Goal: Transaction & Acquisition: Purchase product/service

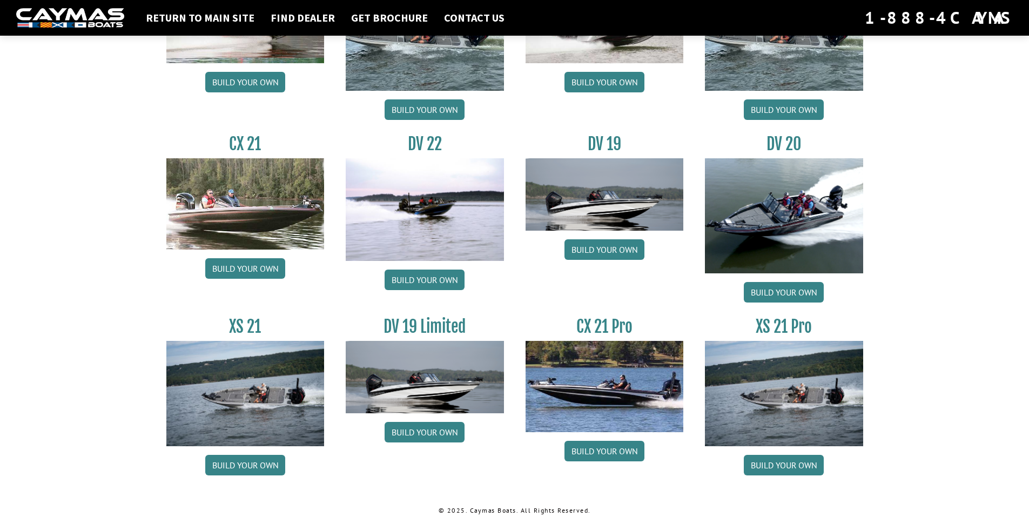
scroll to position [1200, 0]
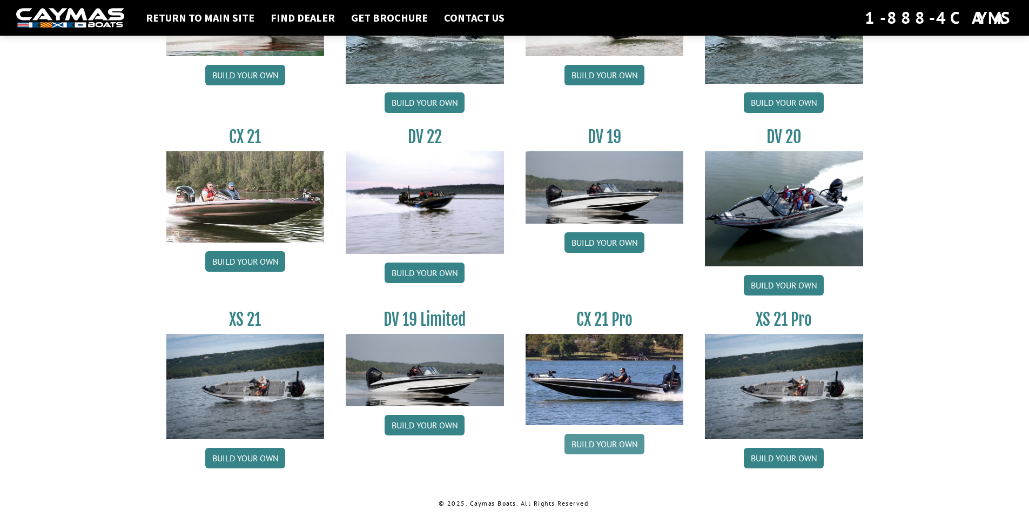
click at [620, 446] on link "Build your own" at bounding box center [604, 444] width 80 height 21
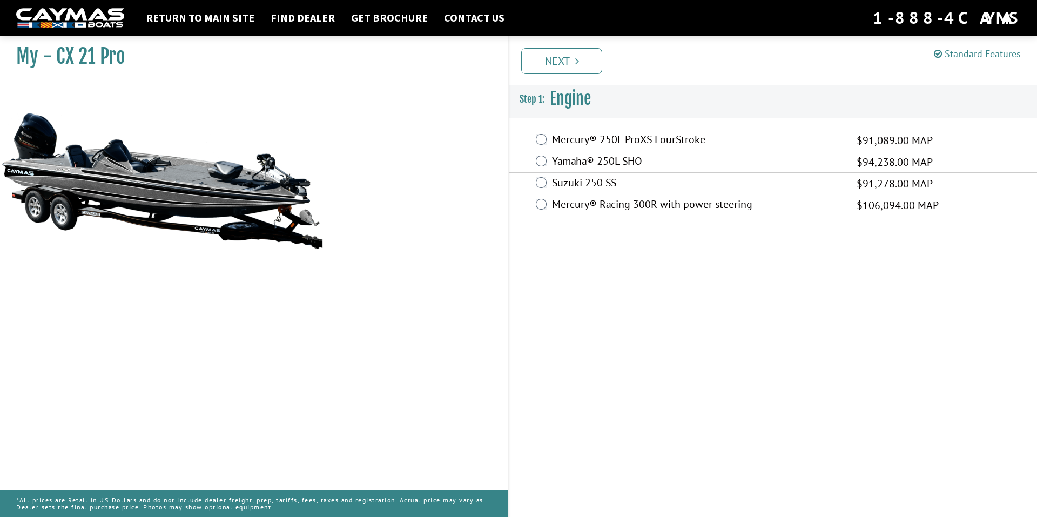
click at [546, 205] on div "Mercury® Racing 300R with power steering $106,094.00 MAP" at bounding box center [773, 205] width 528 height 22
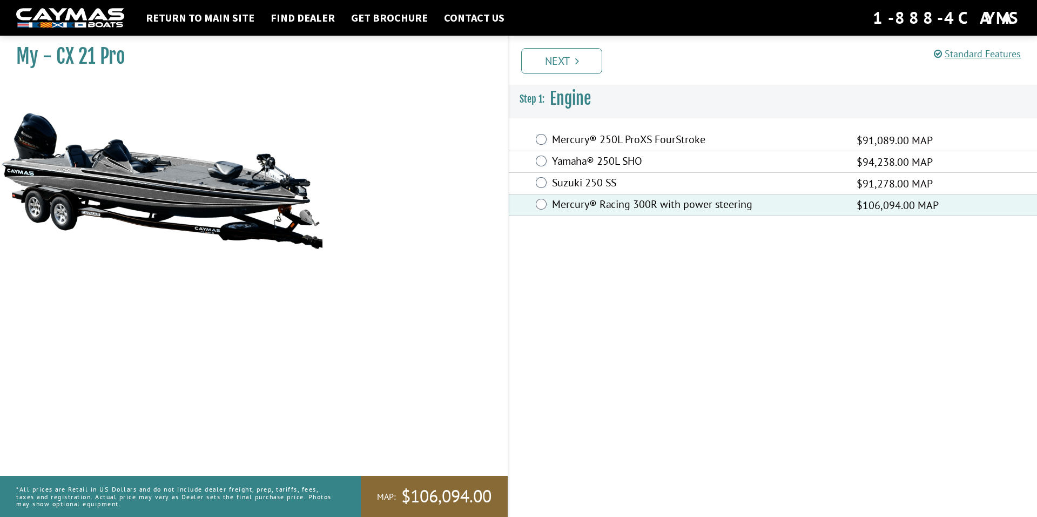
click at [581, 67] on link "Next" at bounding box center [561, 61] width 81 height 26
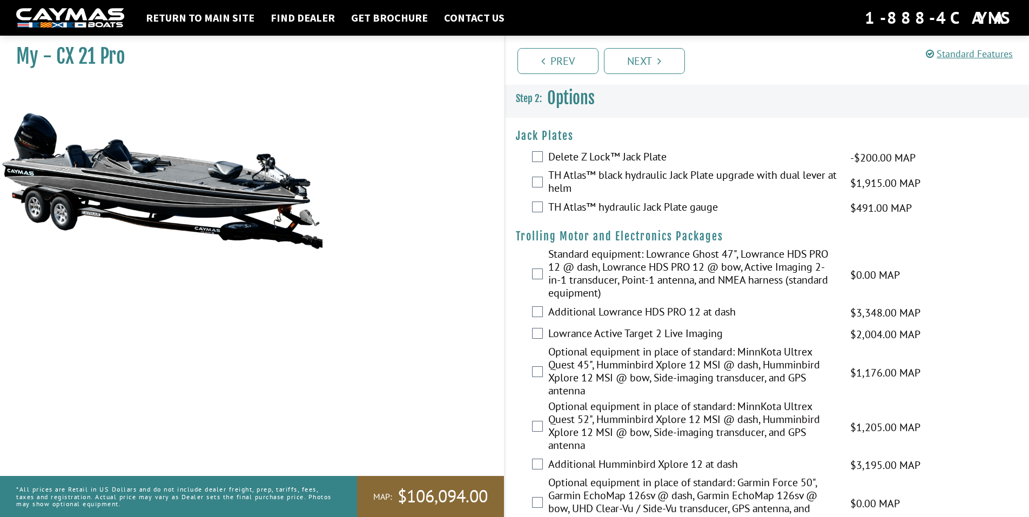
click at [620, 171] on label "TH Atlas™ black hydraulic Jack Plate upgrade with dual lever at helm" at bounding box center [692, 182] width 288 height 29
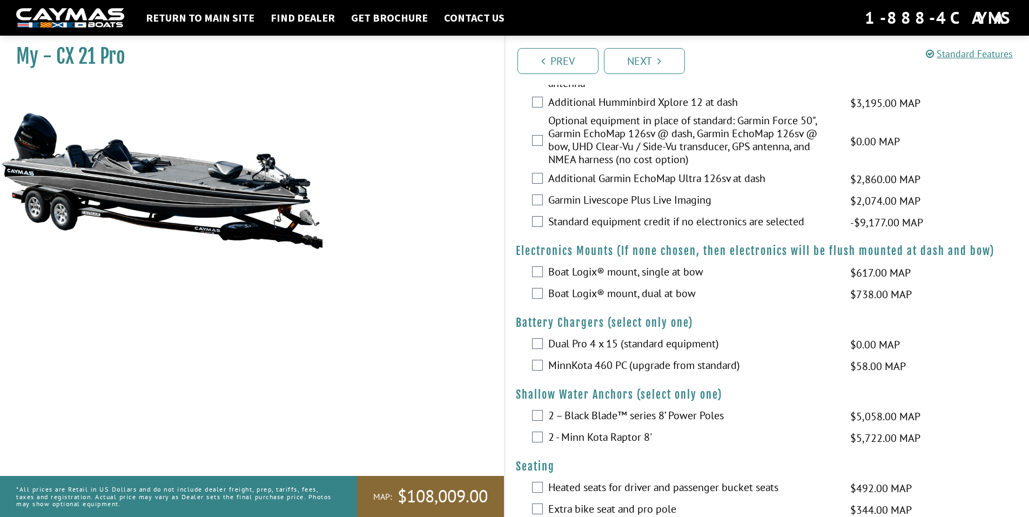
scroll to position [378, 0]
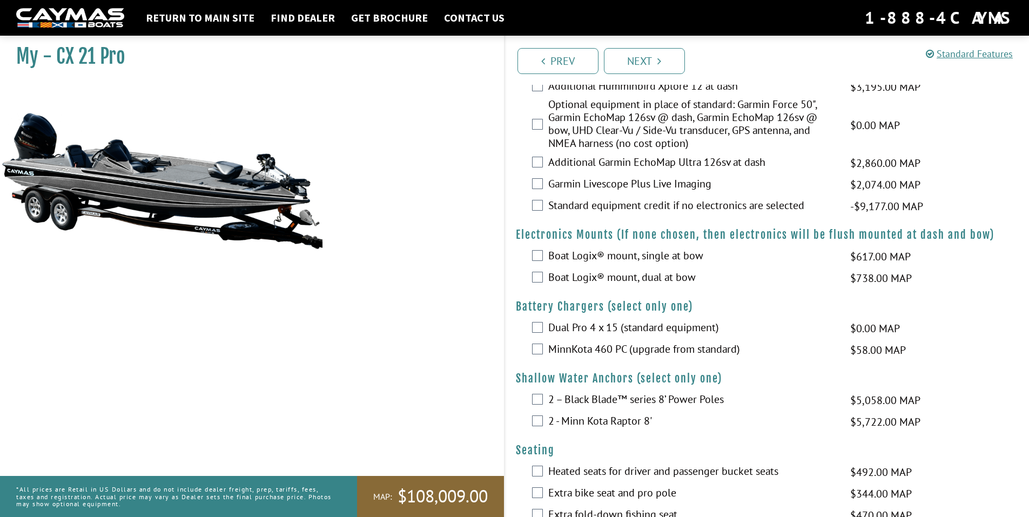
click at [620, 208] on label "Standard equipment credit if no electronics are selected" at bounding box center [692, 207] width 288 height 16
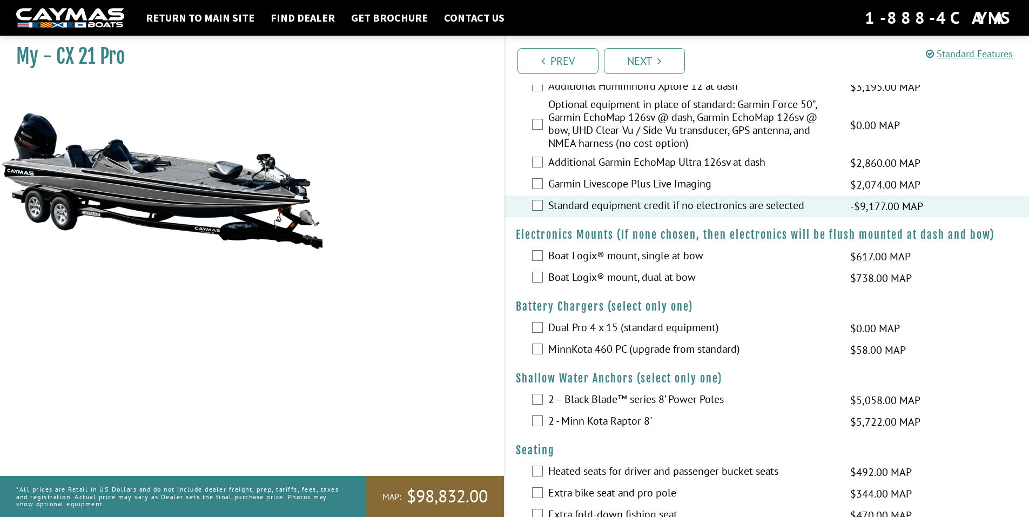
click at [616, 329] on label "Dual Pro 4 x 15 (standard equipment)" at bounding box center [692, 329] width 288 height 16
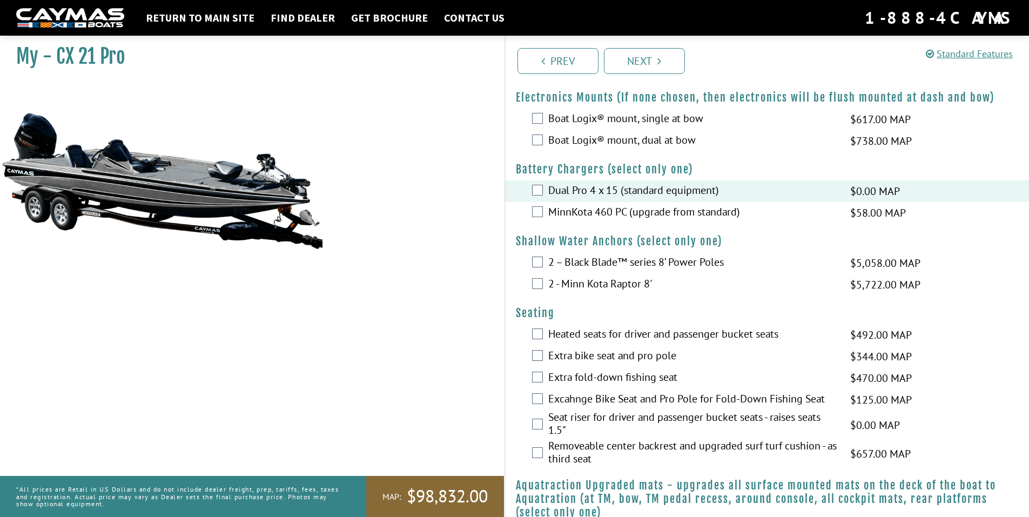
scroll to position [540, 0]
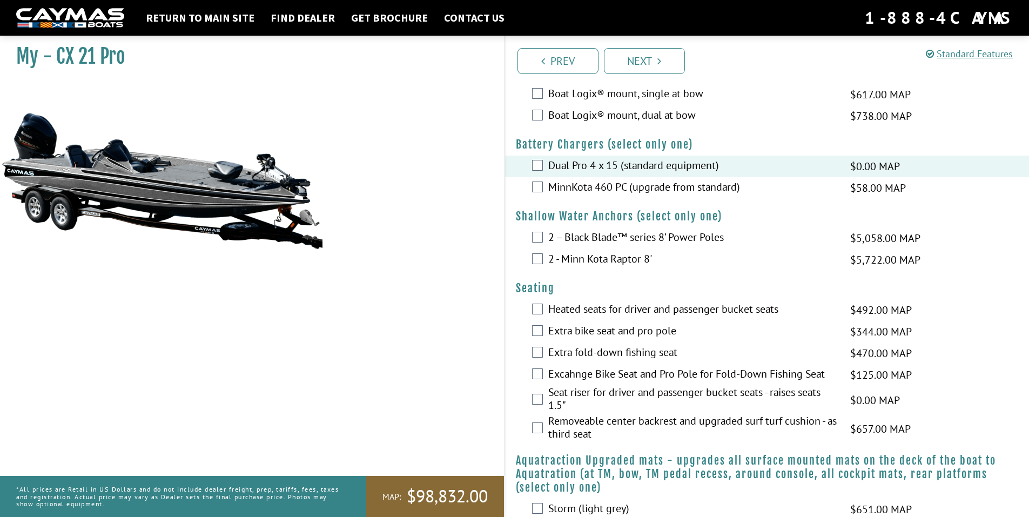
click at [599, 375] on label "Excahnge Bike Seat and Pro Pole for Fold-Down Fishing Seat" at bounding box center [692, 375] width 288 height 16
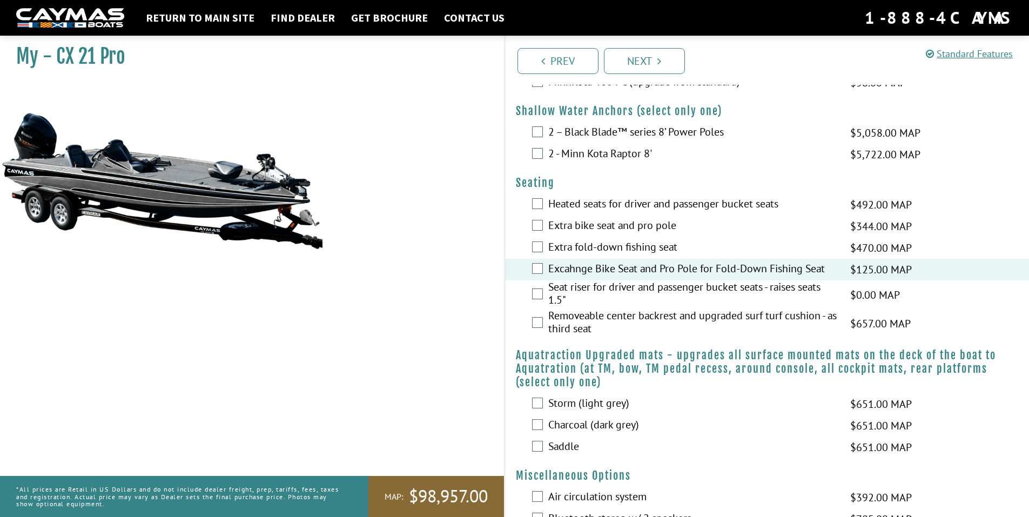
scroll to position [648, 0]
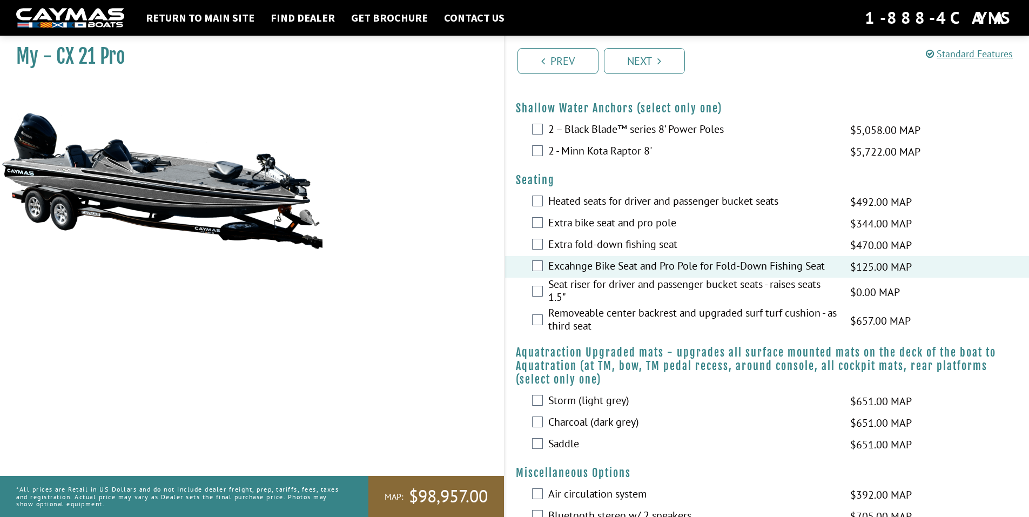
click at [595, 313] on label "Removeable center backrest and upgraded surf turf cushion - as third seat" at bounding box center [692, 320] width 288 height 29
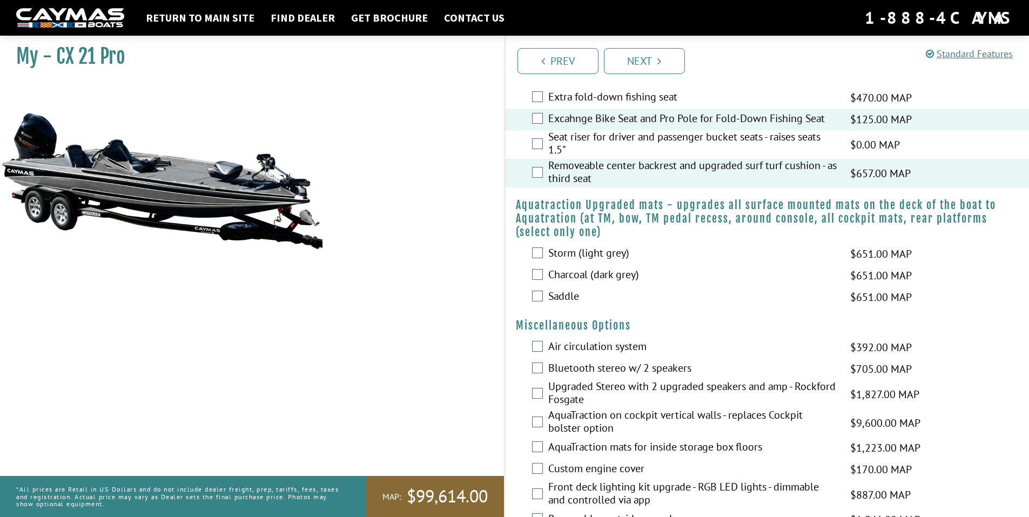
scroll to position [864, 0]
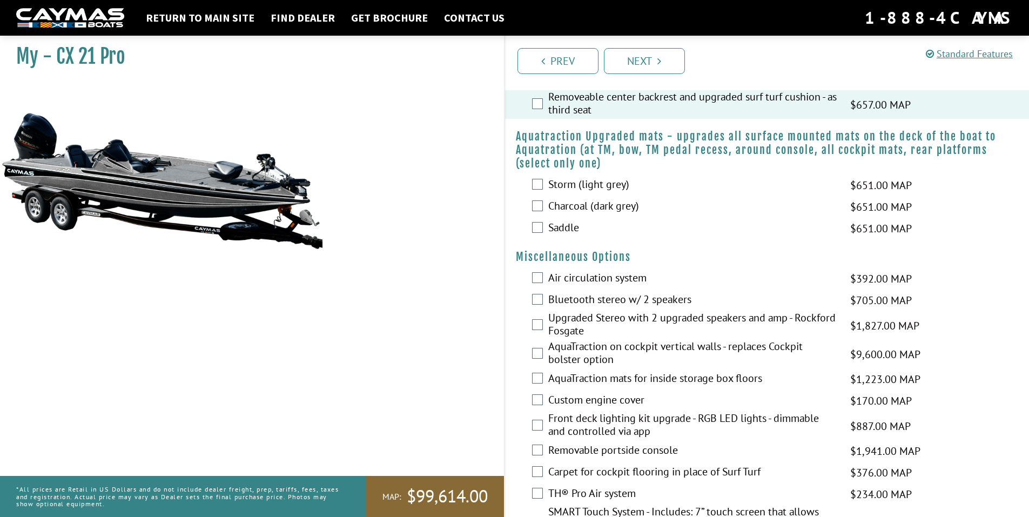
click at [605, 275] on label "Air circulation system" at bounding box center [692, 279] width 288 height 16
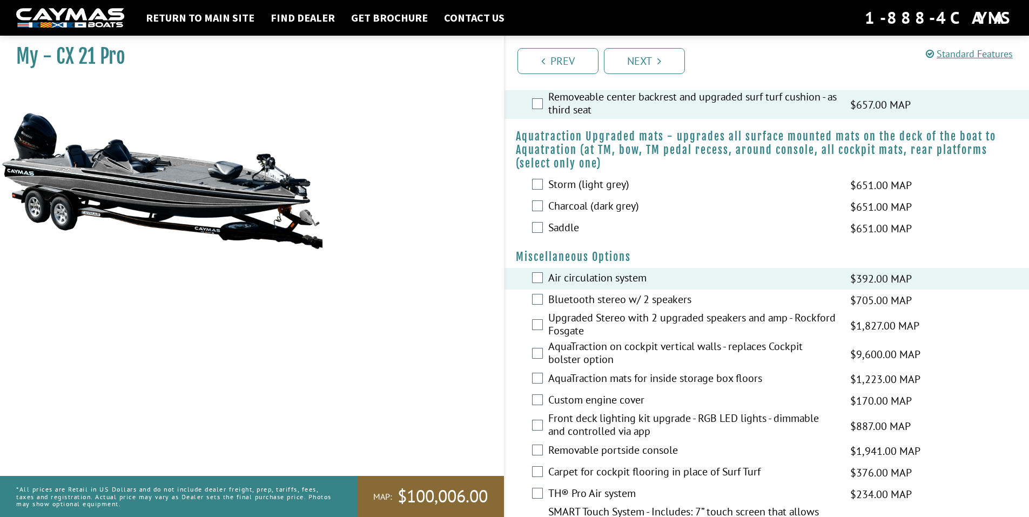
click at [613, 301] on label "Bluetooth stereo w/ 2 speakers" at bounding box center [692, 301] width 288 height 16
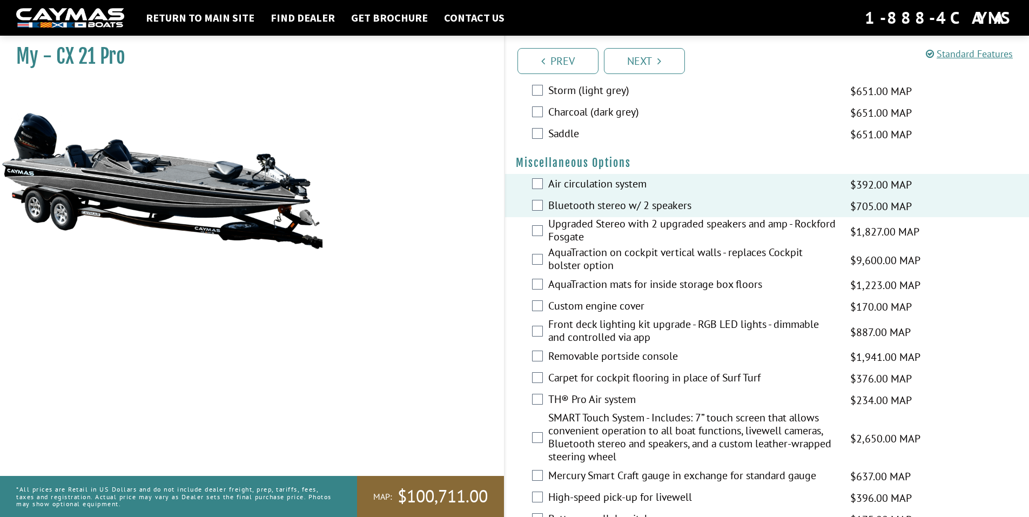
scroll to position [1026, 0]
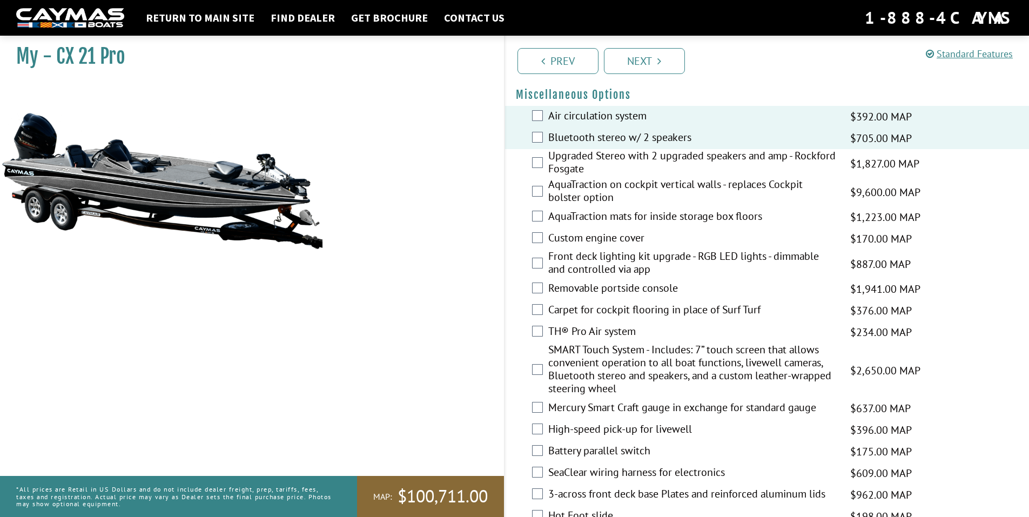
click at [611, 290] on label "Removable portside console" at bounding box center [692, 289] width 288 height 16
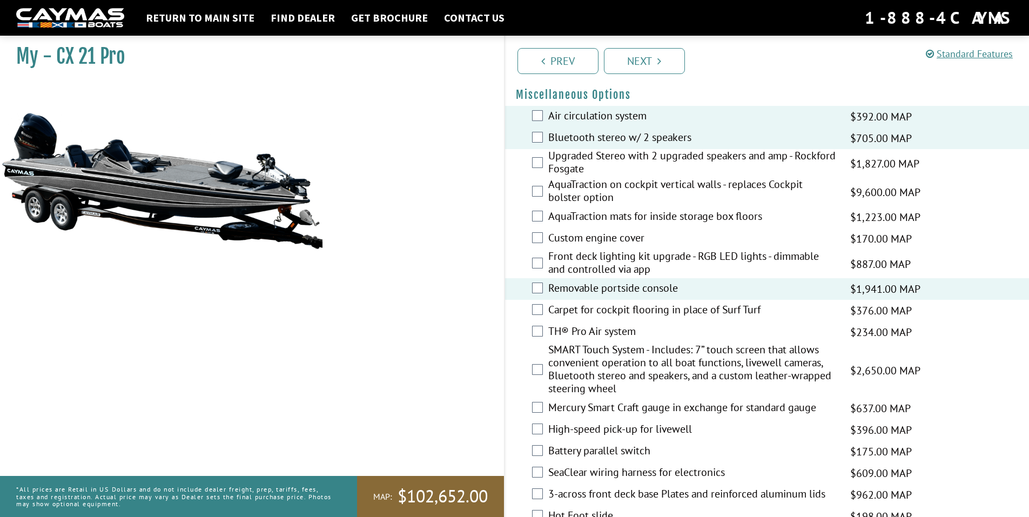
click at [610, 330] on label "TH® Pro Air system" at bounding box center [692, 332] width 288 height 16
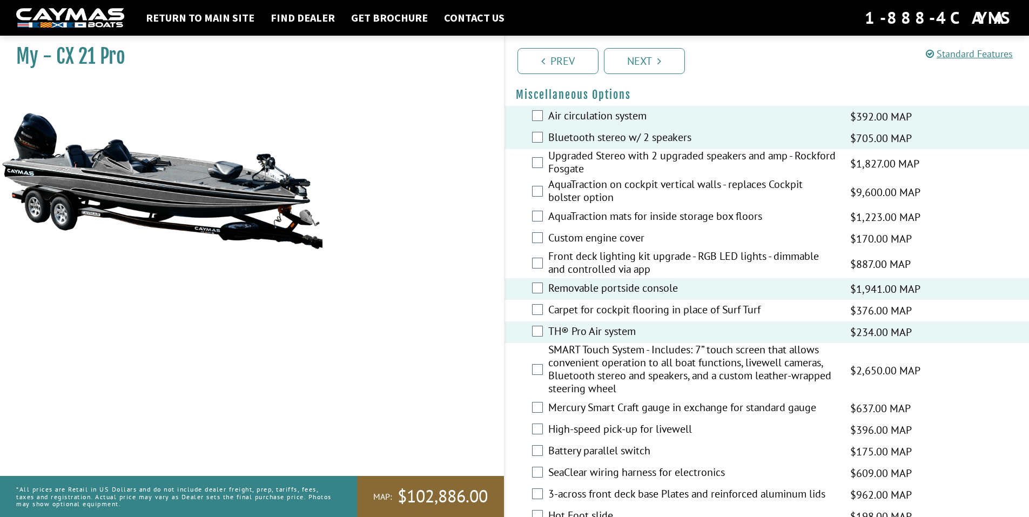
click at [612, 355] on label "SMART Touch System - Includes: 7” touch screen that allows convenient operation…" at bounding box center [692, 370] width 288 height 55
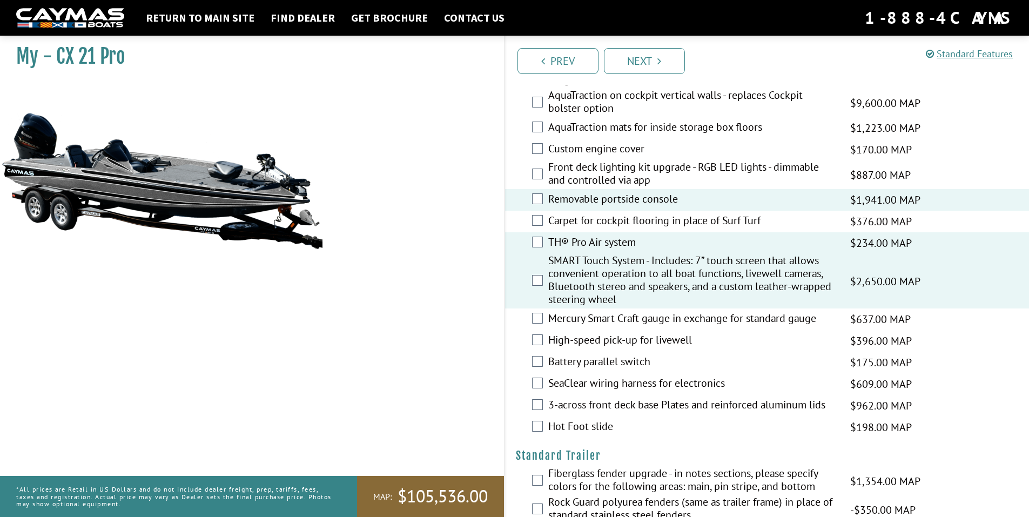
scroll to position [1134, 0]
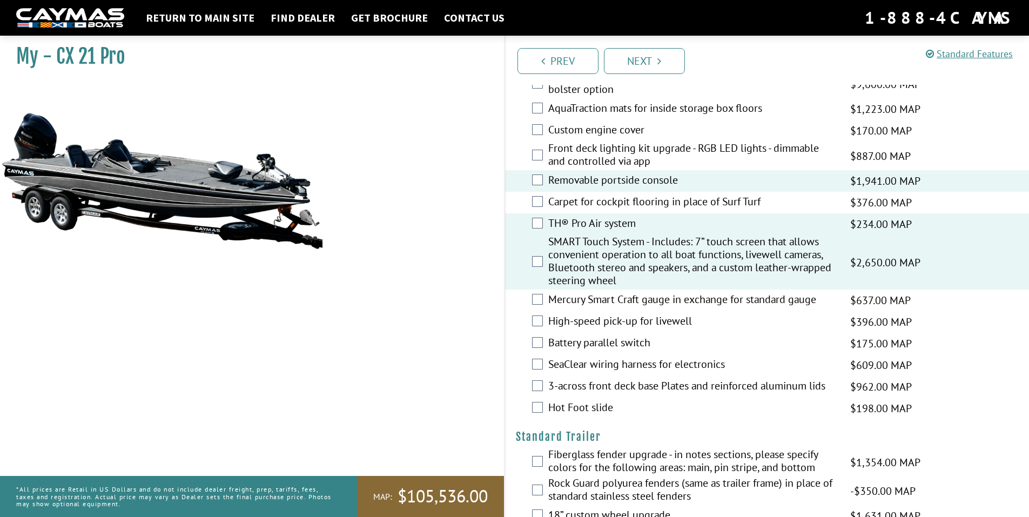
click at [604, 363] on label "SeaClear wiring harness for electronics" at bounding box center [692, 365] width 288 height 16
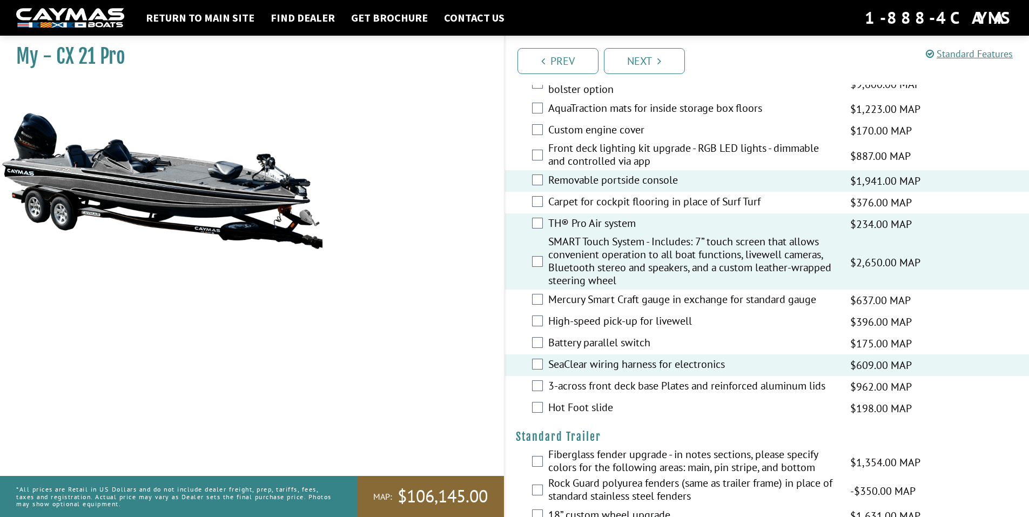
click at [593, 407] on label "Hot Foot slide" at bounding box center [692, 409] width 288 height 16
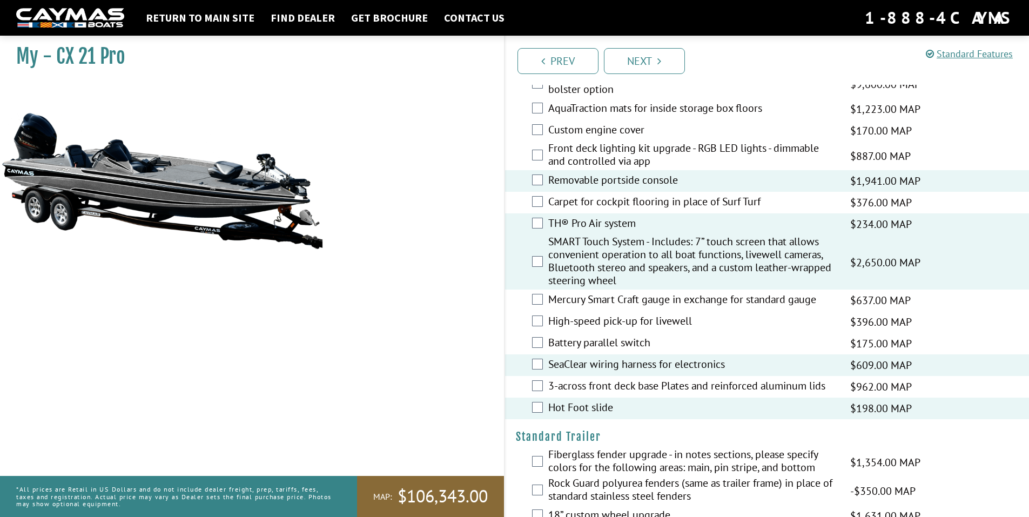
click at [593, 407] on label "Hot Foot slide" at bounding box center [692, 409] width 288 height 16
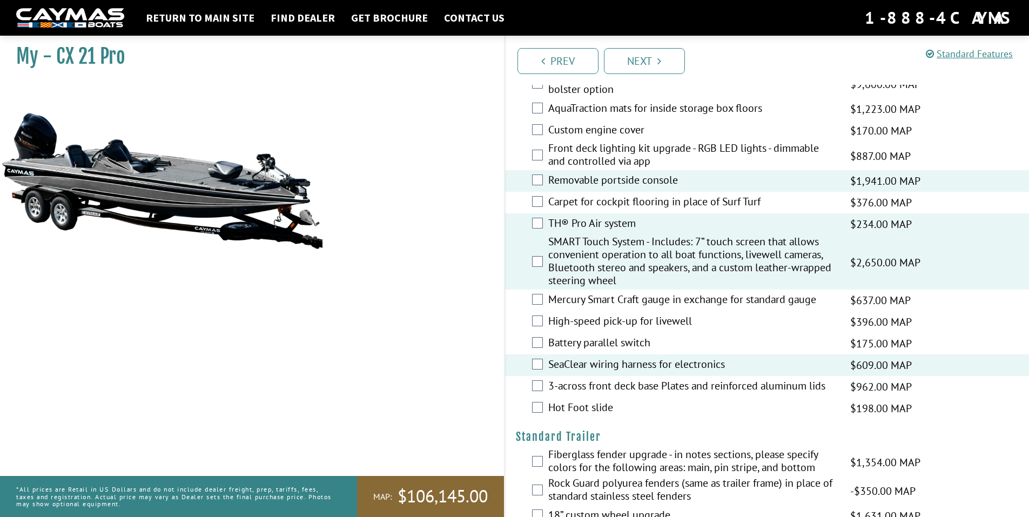
click at [593, 407] on label "Hot Foot slide" at bounding box center [692, 409] width 288 height 16
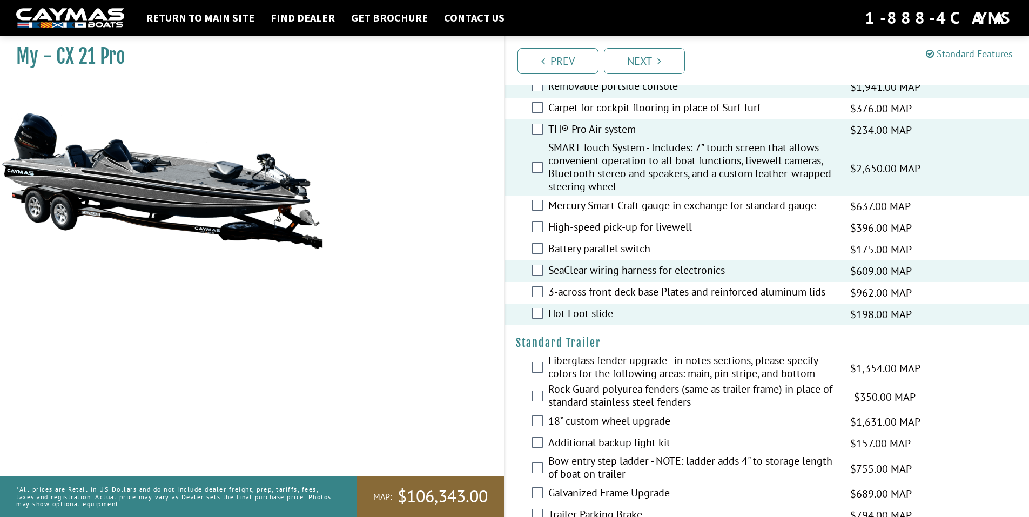
scroll to position [1242, 0]
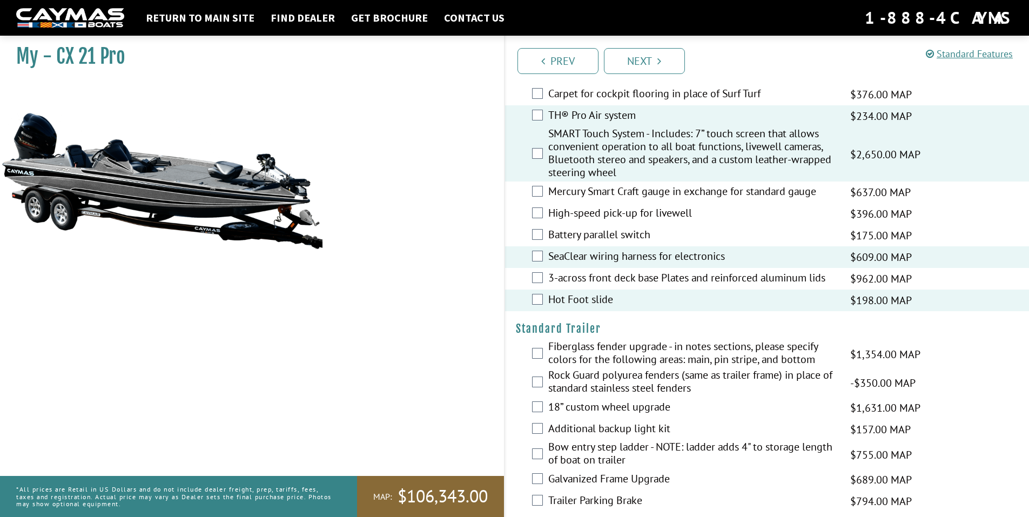
click at [569, 370] on label "Rock Guard polyurea fenders (same as trailer frame) in place of standard stainl…" at bounding box center [692, 382] width 288 height 29
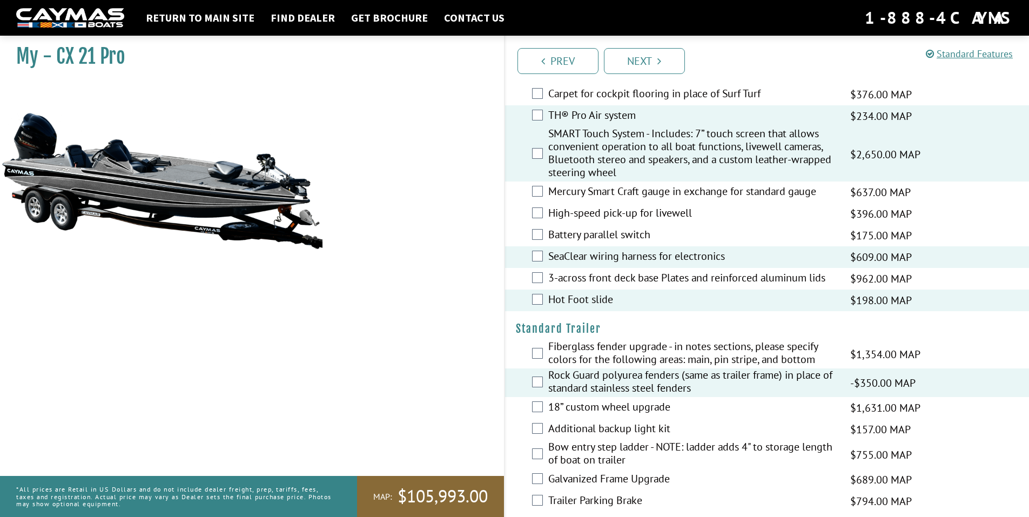
click at [551, 350] on label "Fiberglass fender upgrade - in notes sections, please specify colors for the fo…" at bounding box center [692, 354] width 288 height 29
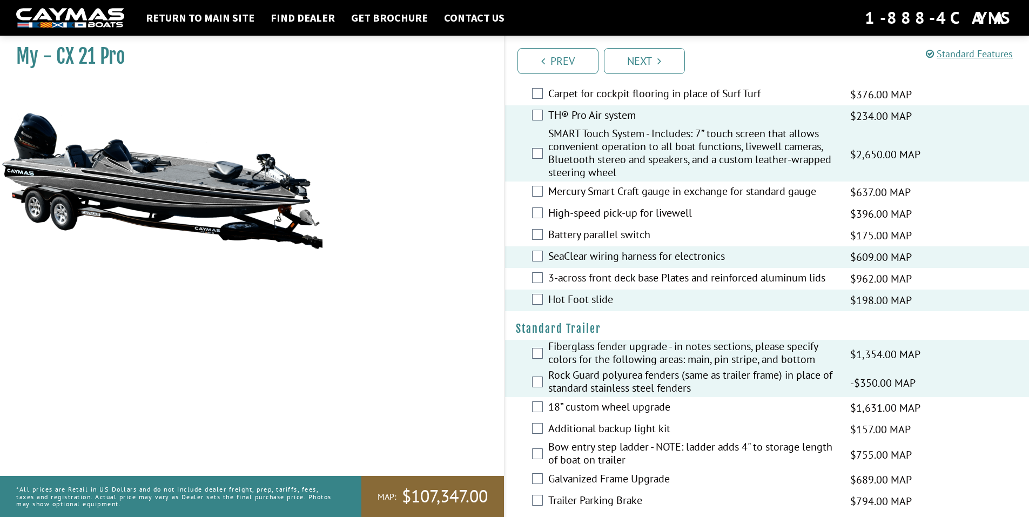
click at [548, 381] on label "Rock Guard polyurea fenders (same as trailer frame) in place of standard stainl…" at bounding box center [692, 382] width 288 height 29
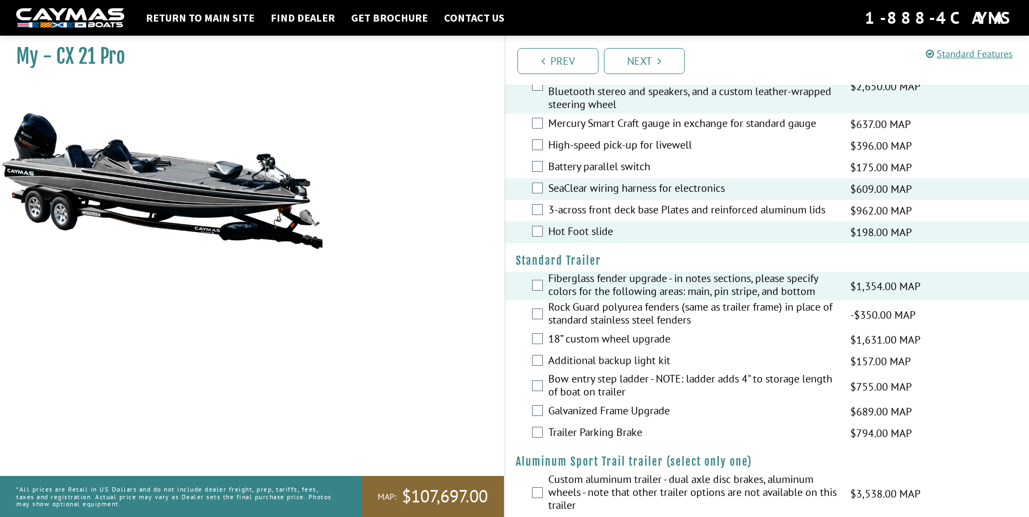
scroll to position [1328, 0]
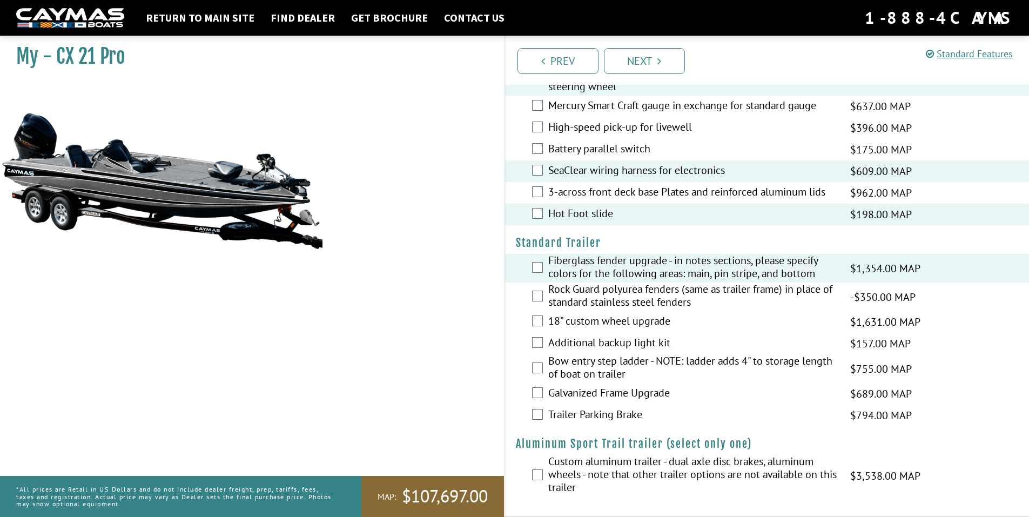
click at [617, 414] on label "Trailer Parking Brake" at bounding box center [692, 416] width 288 height 16
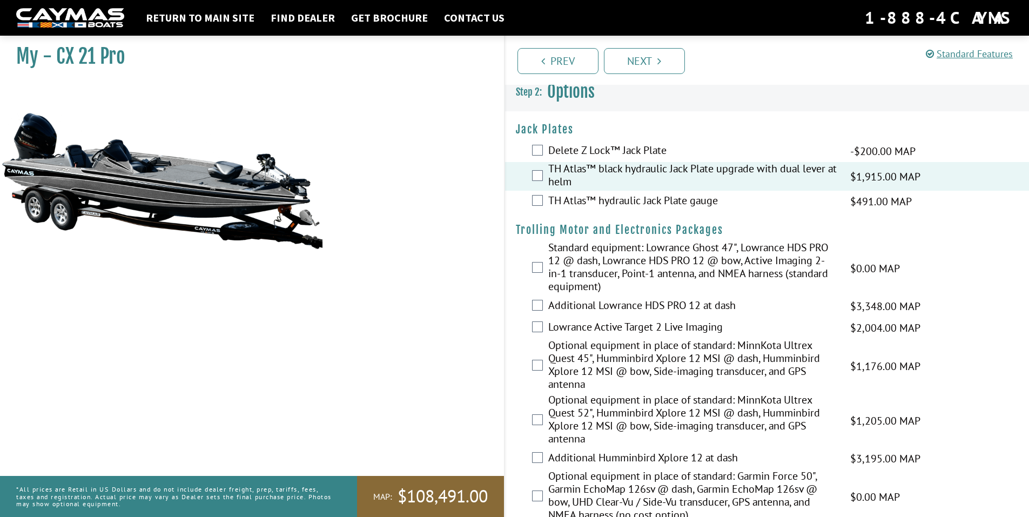
scroll to position [0, 0]
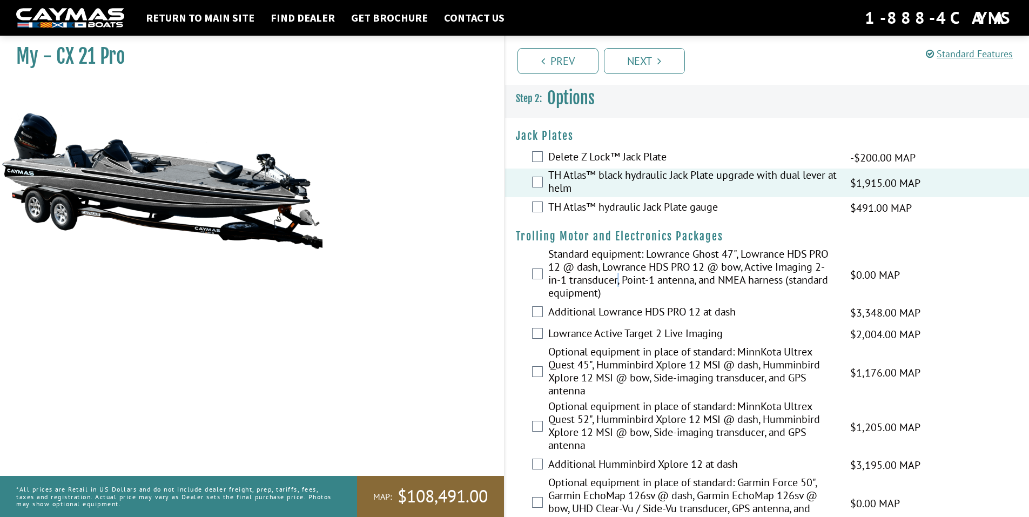
click at [618, 281] on label "Standard equipment: Lowrance Ghost 47", Lowrance HDS PRO 12 @ dash, Lowrance HD…" at bounding box center [692, 274] width 288 height 55
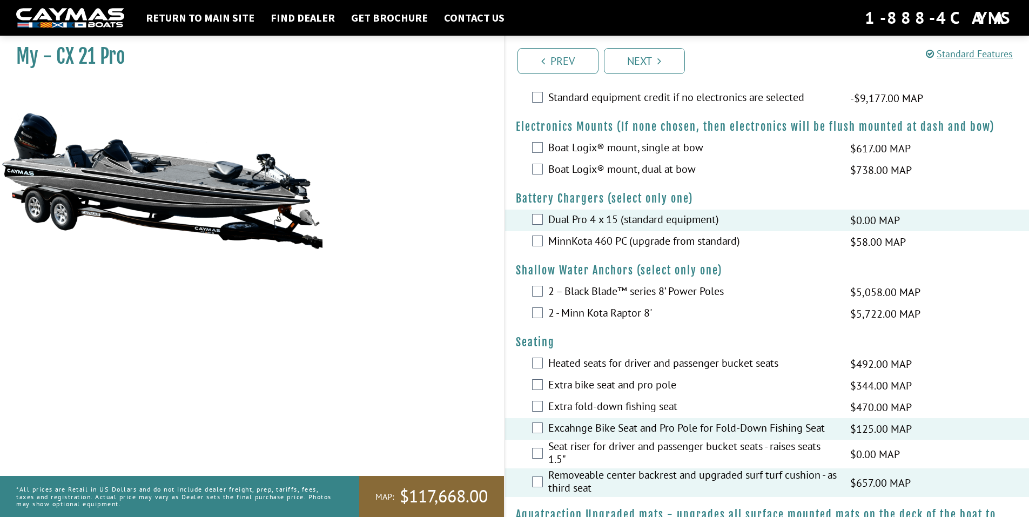
scroll to position [540, 0]
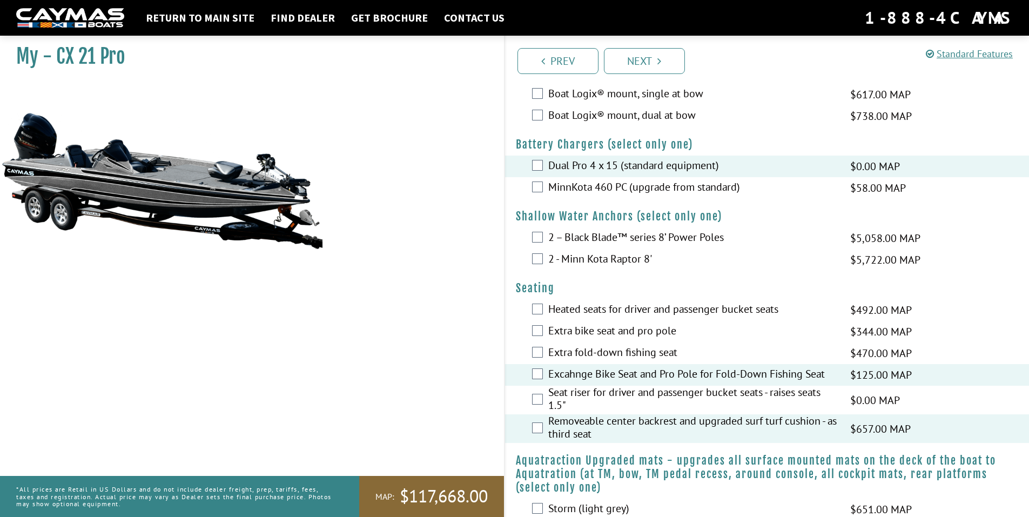
click at [592, 239] on label "2 – Black Blade™ series 8’ Power Poles" at bounding box center [692, 239] width 288 height 16
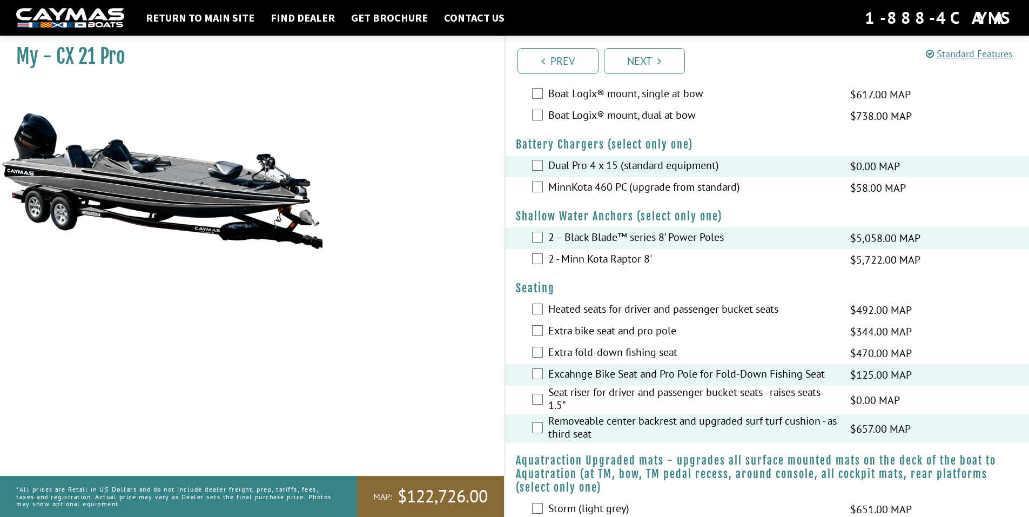
click at [615, 373] on label "Excahnge Bike Seat and Pro Pole for Fold-Down Fishing Seat" at bounding box center [692, 375] width 288 height 16
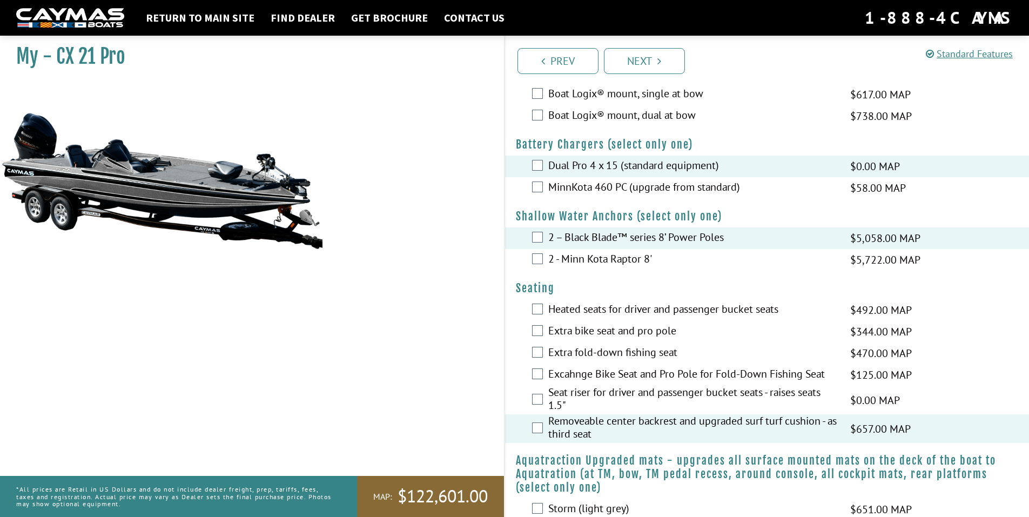
click at [621, 421] on label "Removeable center backrest and upgraded surf turf cushion - as third seat" at bounding box center [692, 428] width 288 height 29
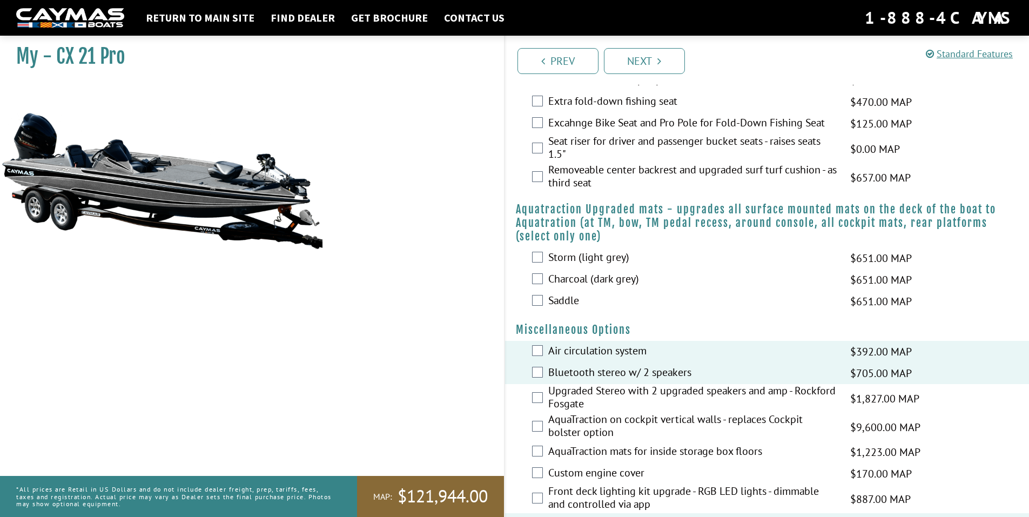
scroll to position [810, 0]
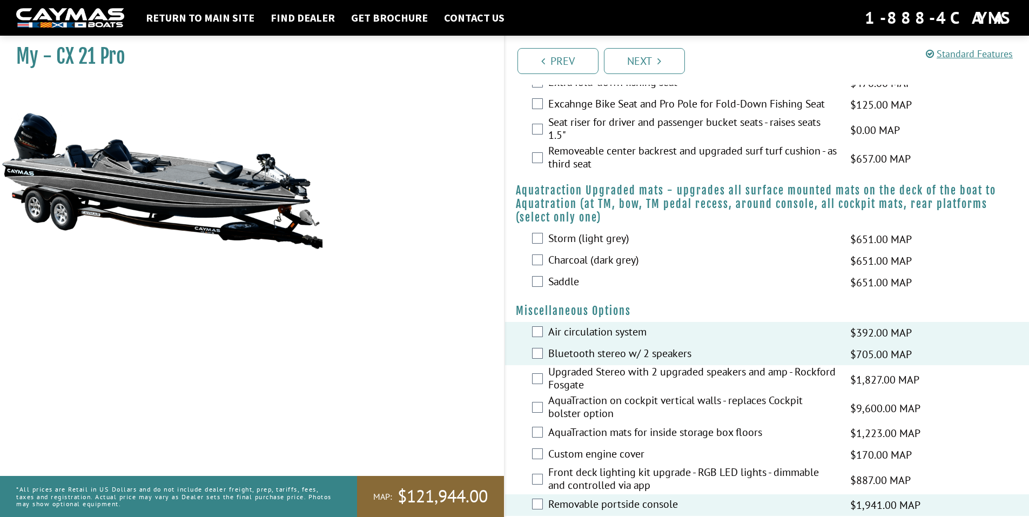
click at [607, 326] on label "Air circulation system" at bounding box center [692, 333] width 288 height 16
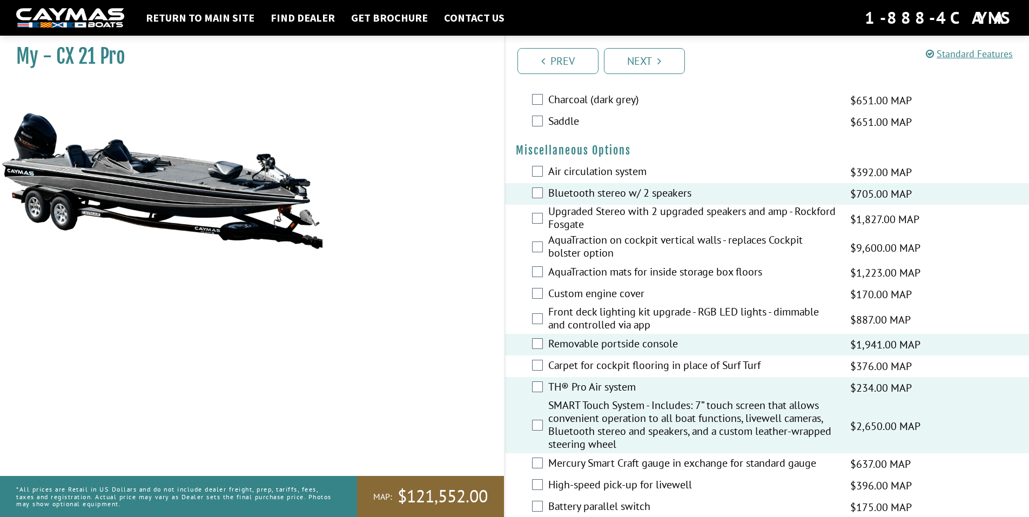
scroll to position [972, 0]
click at [612, 347] on label "Removable portside console" at bounding box center [692, 343] width 288 height 16
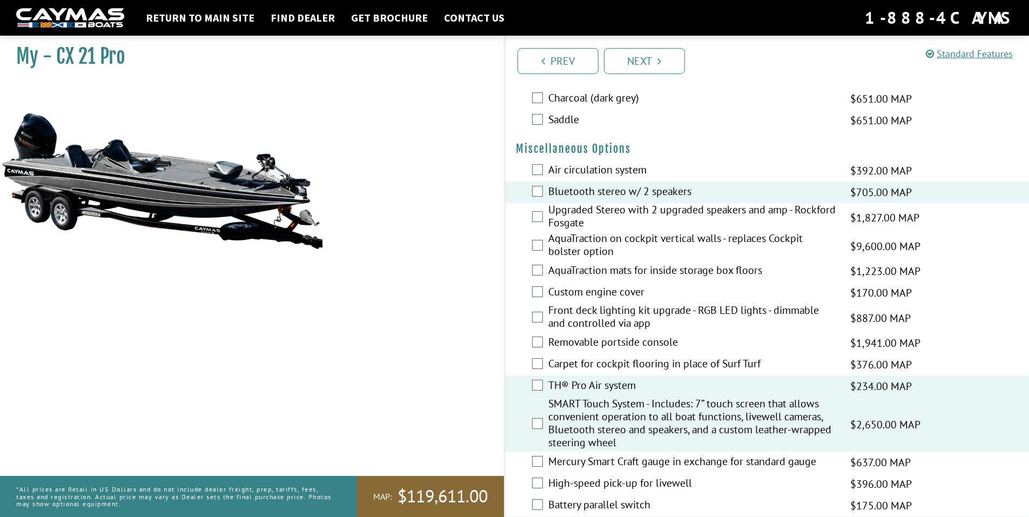
click at [624, 391] on label "TH® Pro Air system" at bounding box center [692, 386] width 288 height 16
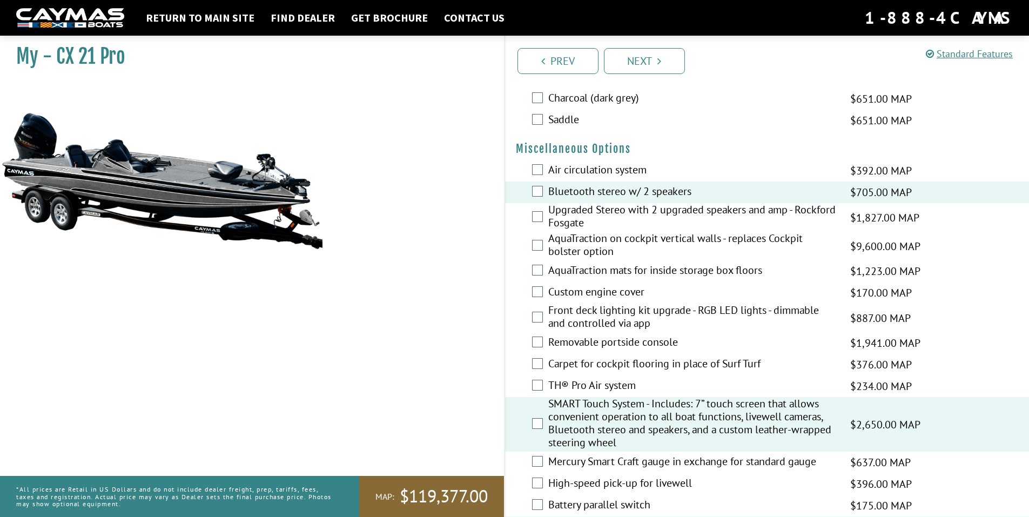
click at [625, 405] on label "SMART Touch System - Includes: 7” touch screen that allows convenient operation…" at bounding box center [692, 424] width 288 height 55
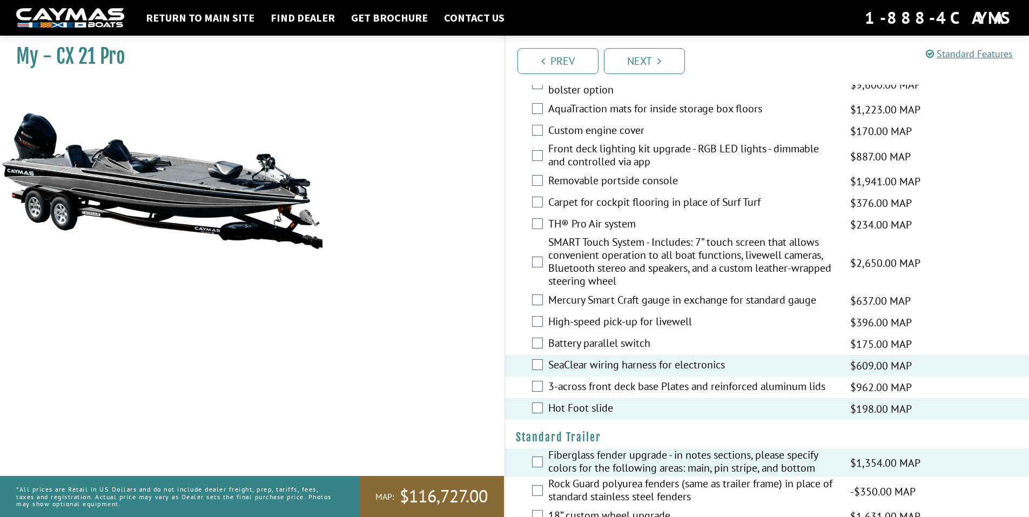
scroll to position [1134, 0]
click at [693, 366] on label "SeaClear wiring harness for electronics" at bounding box center [692, 365] width 288 height 16
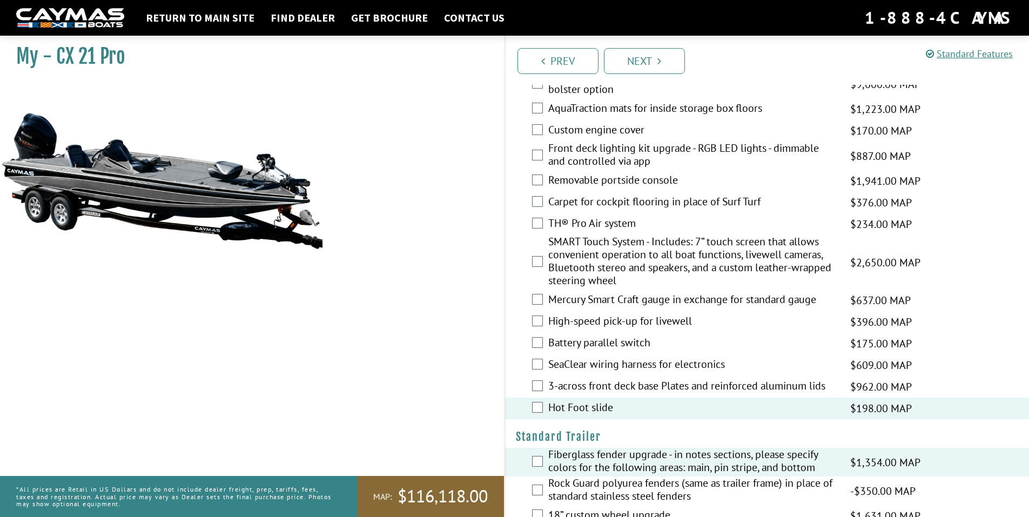
click at [590, 409] on label "Hot Foot slide" at bounding box center [692, 409] width 288 height 16
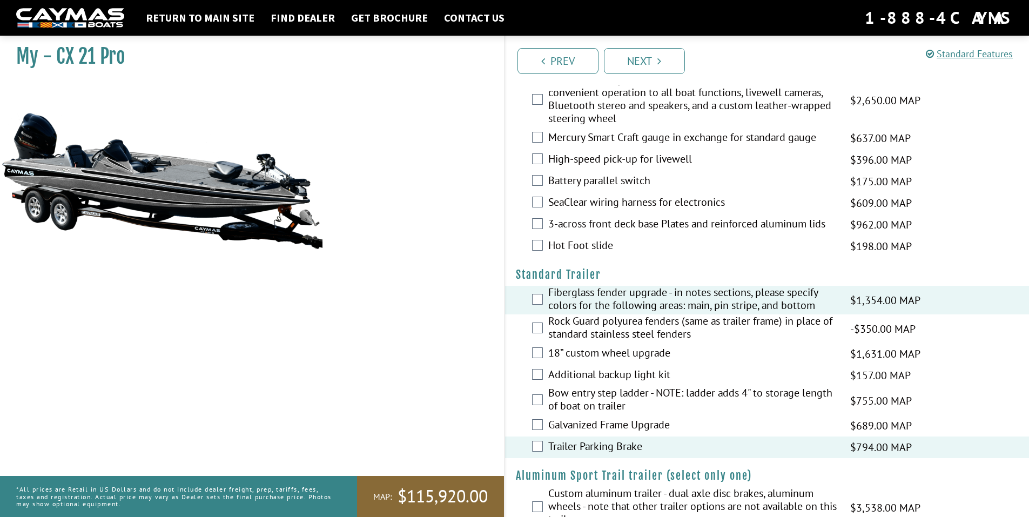
scroll to position [1328, 0]
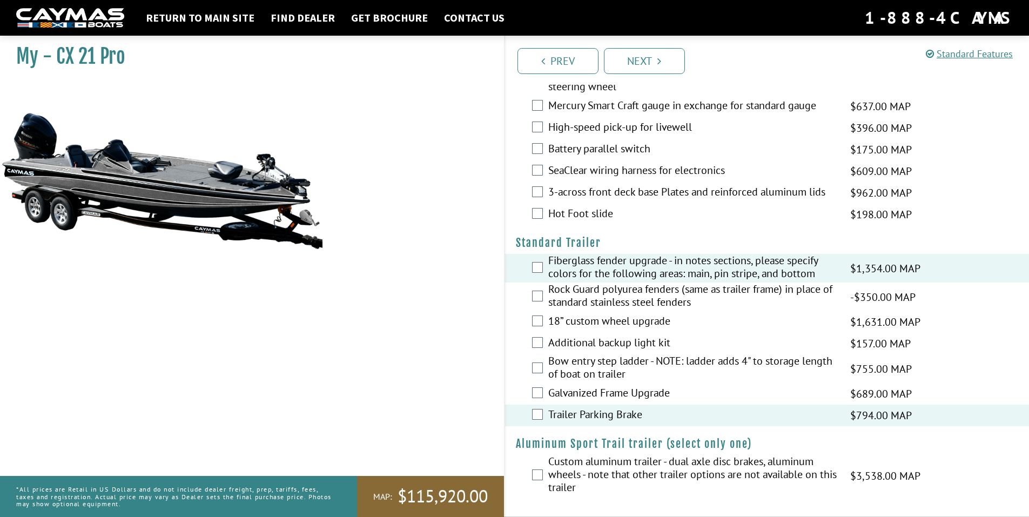
click at [625, 410] on label "Trailer Parking Brake" at bounding box center [692, 416] width 288 height 16
